Goal: Check status

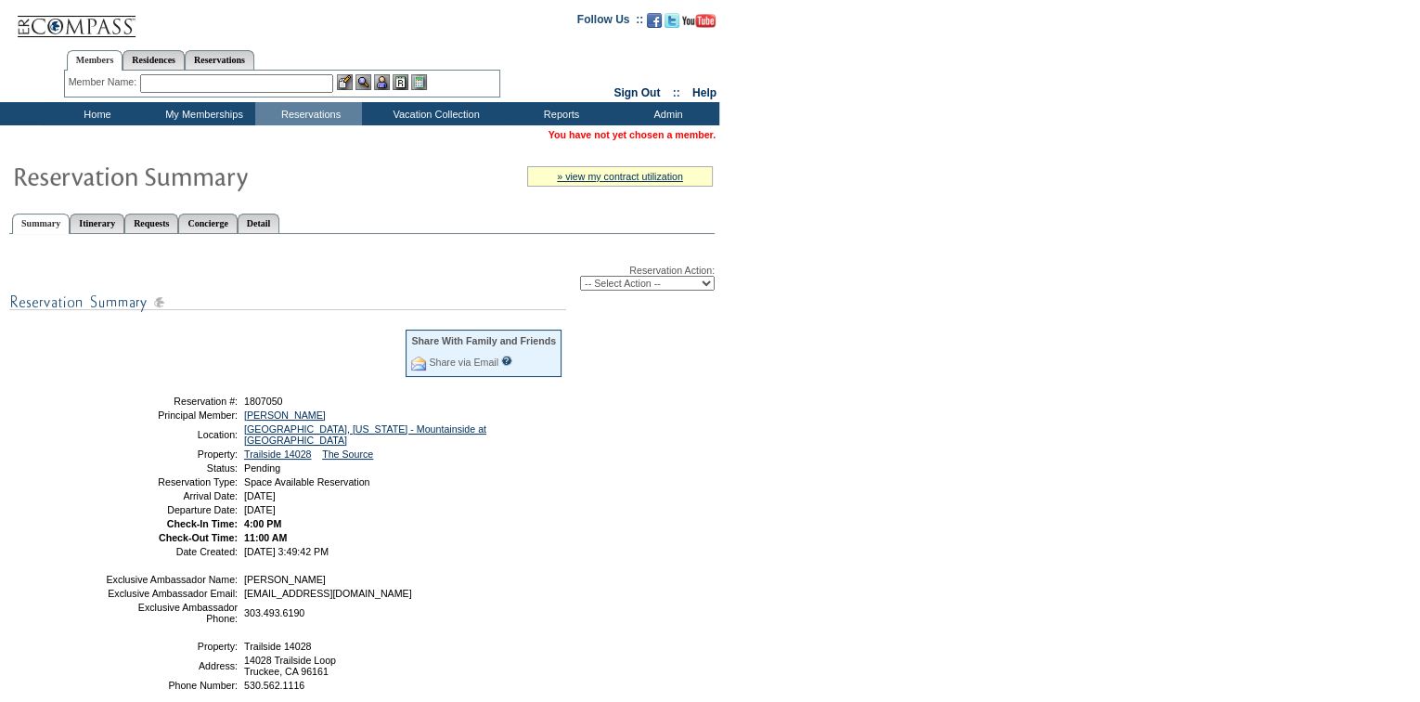
click at [663, 289] on select "-- Select Action -- Modify Reservation Dates Modify Reservation Cost Modify Occ…" at bounding box center [647, 283] width 135 height 15
select select "ConfirmRes"
click at [580, 277] on select "-- Select Action -- Modify Reservation Dates Modify Reservation Cost Modify Occ…" at bounding box center [647, 283] width 135 height 15
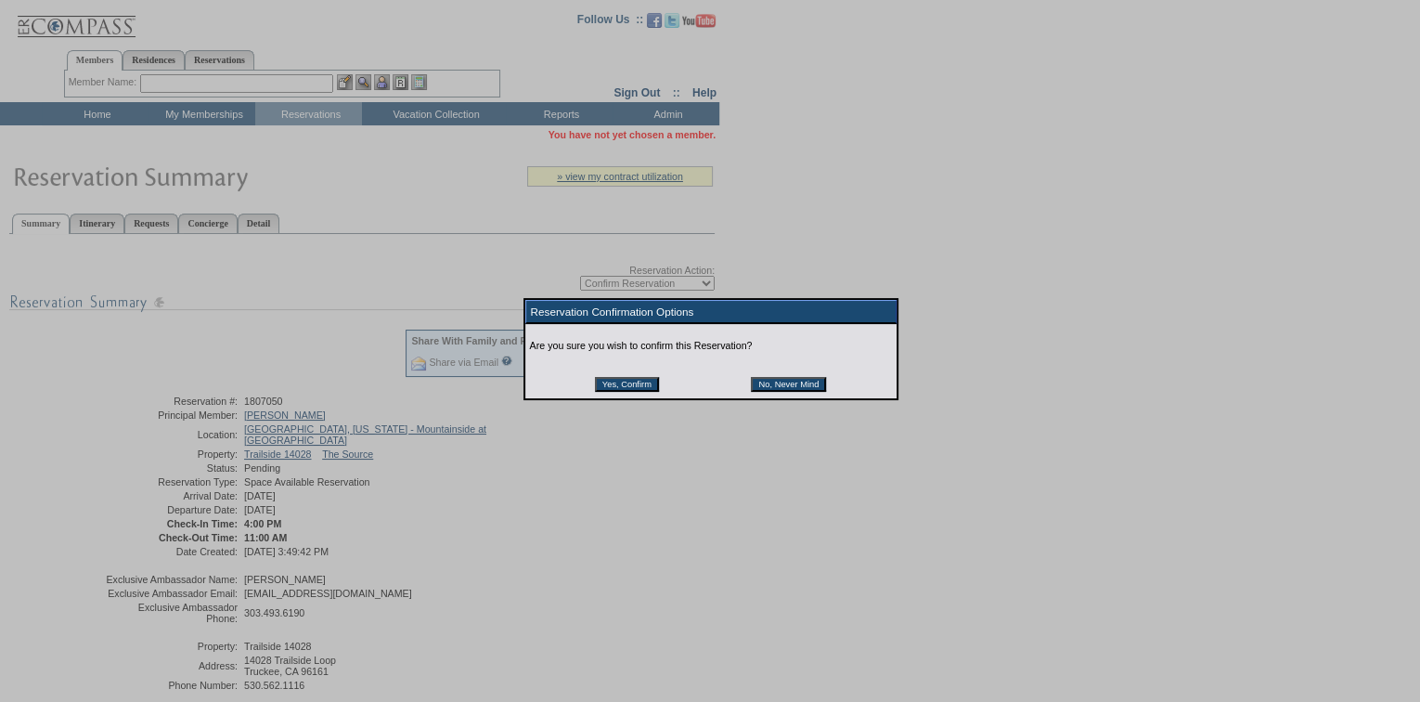
click at [647, 386] on input "Yes, Confirm" at bounding box center [627, 384] width 64 height 15
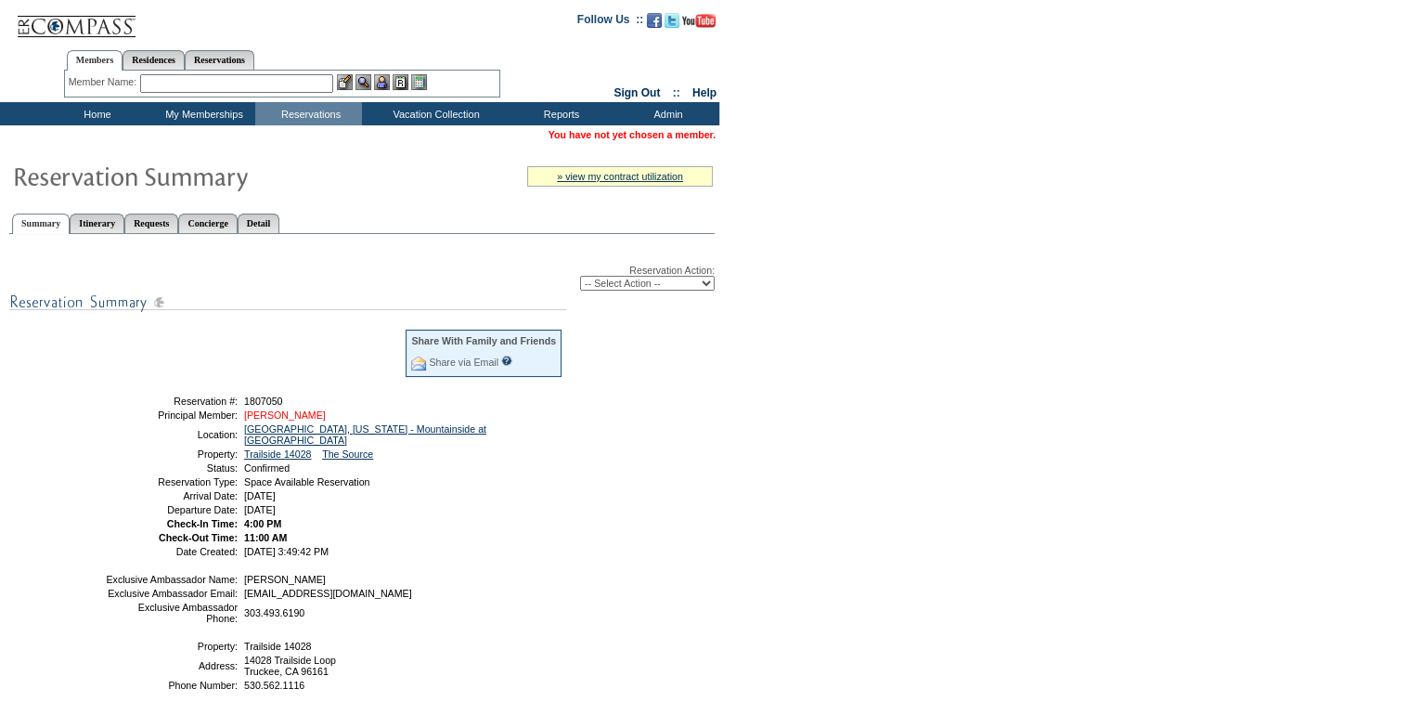
click at [306, 413] on link "[PERSON_NAME]" at bounding box center [285, 414] width 82 height 11
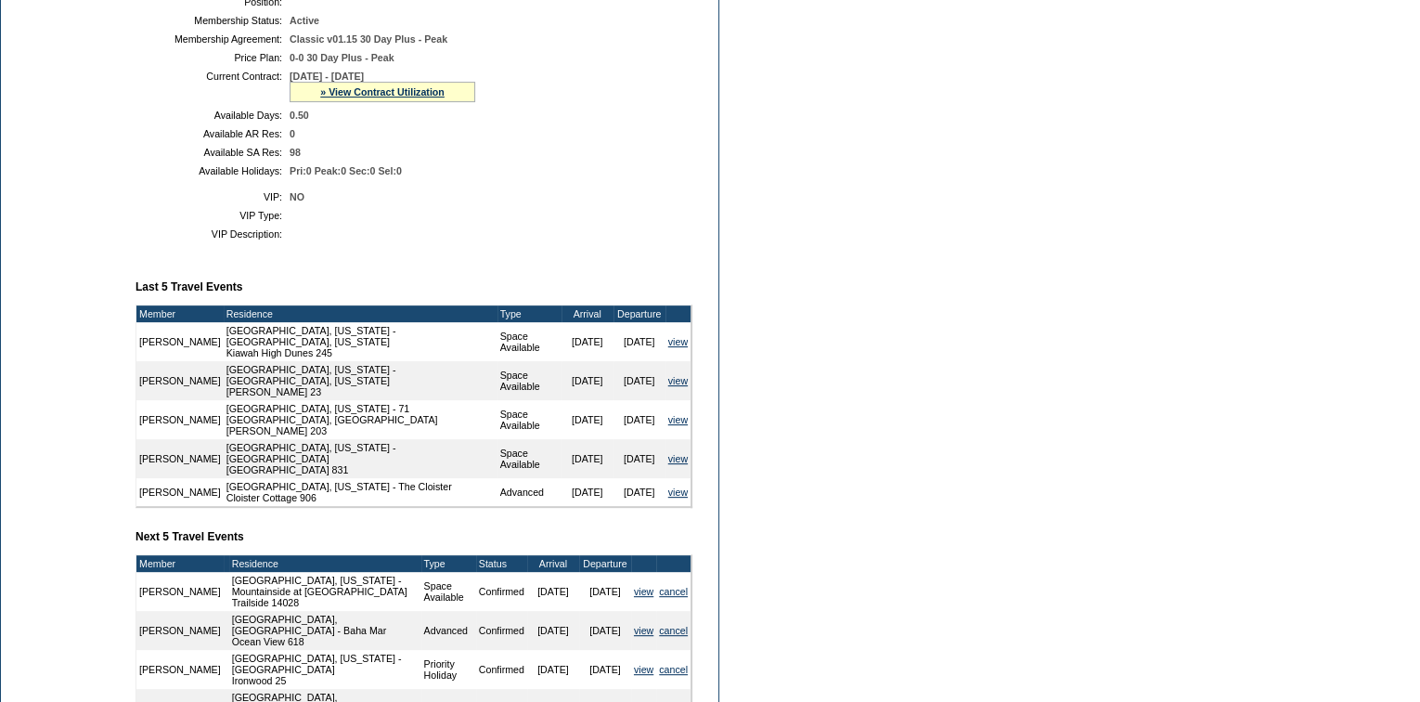
scroll to position [421, 0]
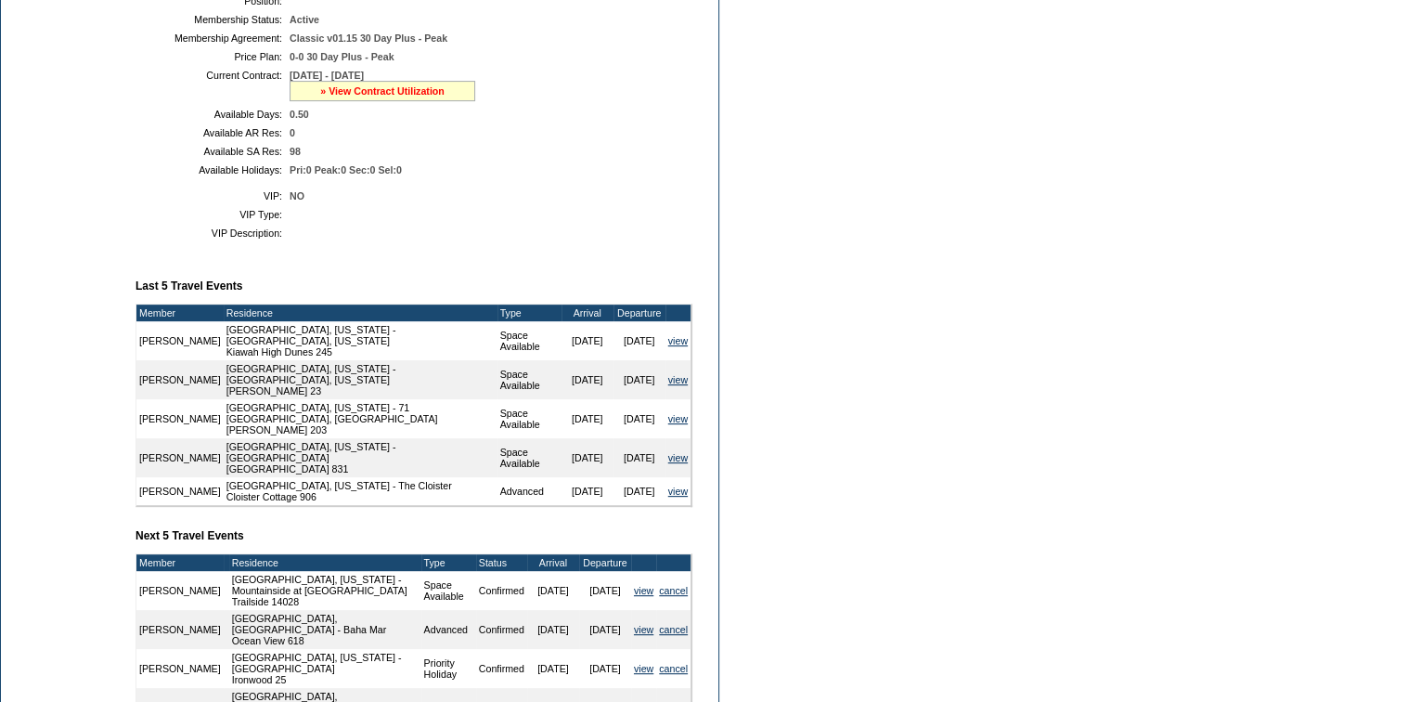
click at [418, 97] on link "» View Contract Utilization" at bounding box center [382, 90] width 124 height 11
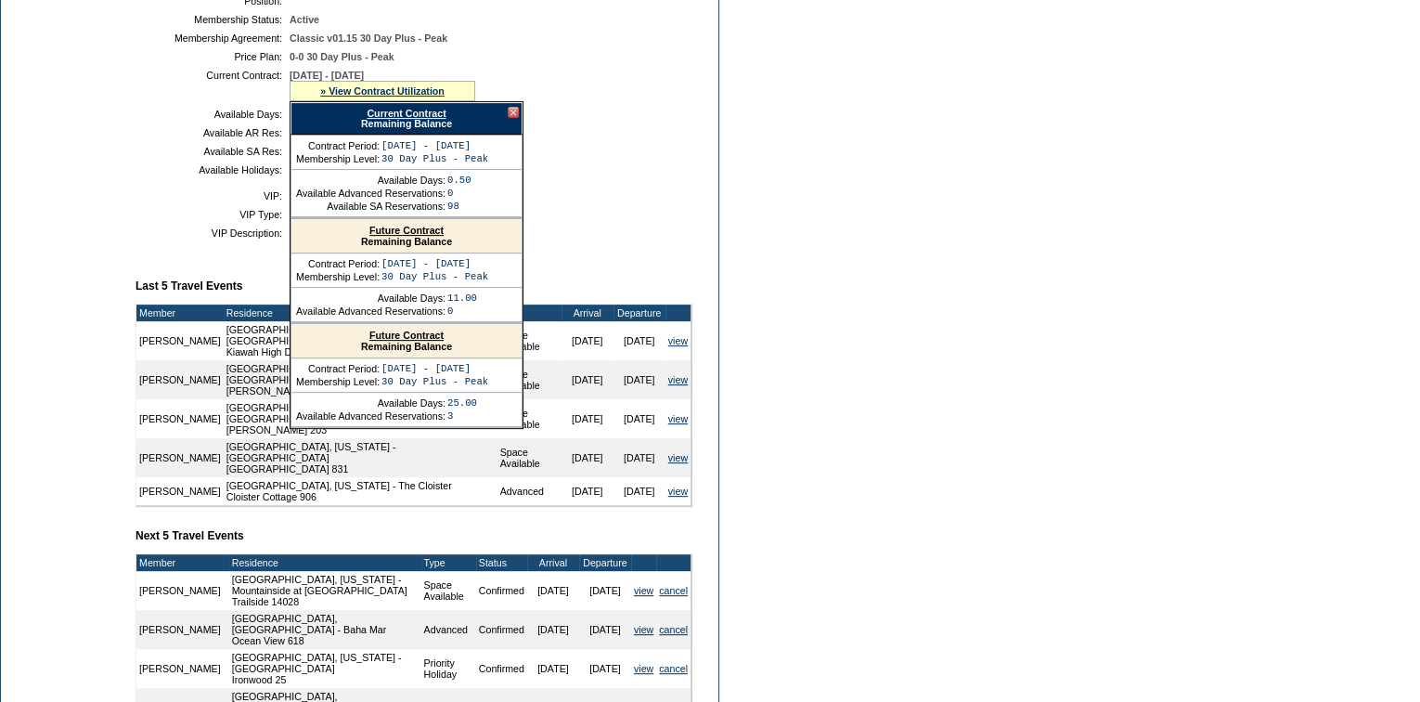
click at [440, 119] on link "Current Contract" at bounding box center [406, 113] width 79 height 11
click at [510, 118] on div at bounding box center [513, 112] width 11 height 11
